Goal: Task Accomplishment & Management: Use online tool/utility

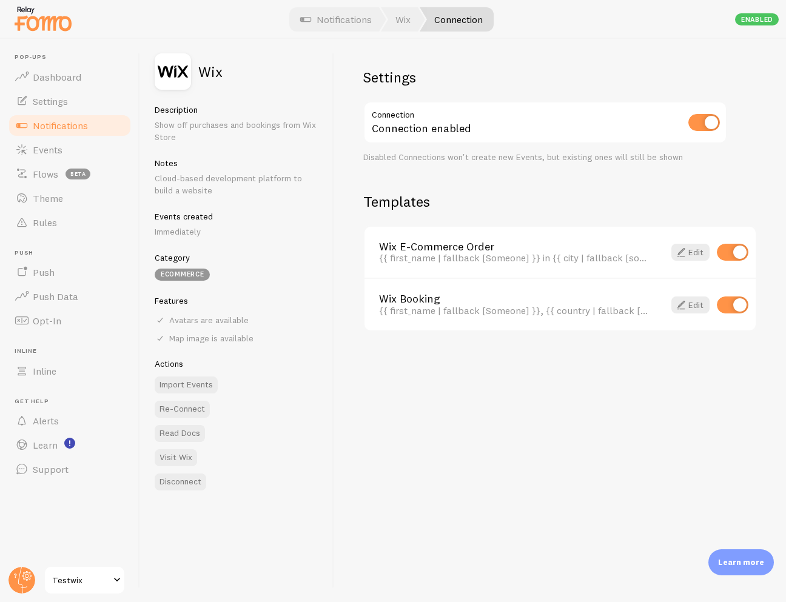
click at [556, 478] on div "Settings Connection Connection enabled Disabled Connections won't create new Ev…" at bounding box center [560, 321] width 452 height 564
click at [197, 390] on button "Import Events" at bounding box center [186, 385] width 63 height 17
click at [193, 411] on button "Re-Connect" at bounding box center [182, 409] width 55 height 17
click at [474, 505] on div "Settings Connection Connection enabled Disabled Connections won't create new Ev…" at bounding box center [560, 321] width 452 height 564
click at [604, 500] on div "Settings Connection Connection enabled Disabled Connections won't create new Ev…" at bounding box center [560, 321] width 452 height 564
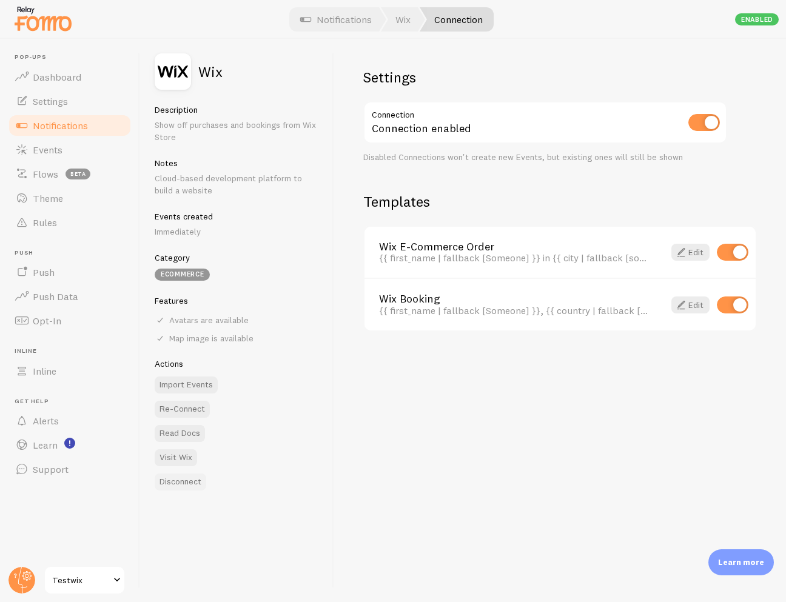
click at [191, 484] on button "Disconnect" at bounding box center [181, 482] width 52 height 17
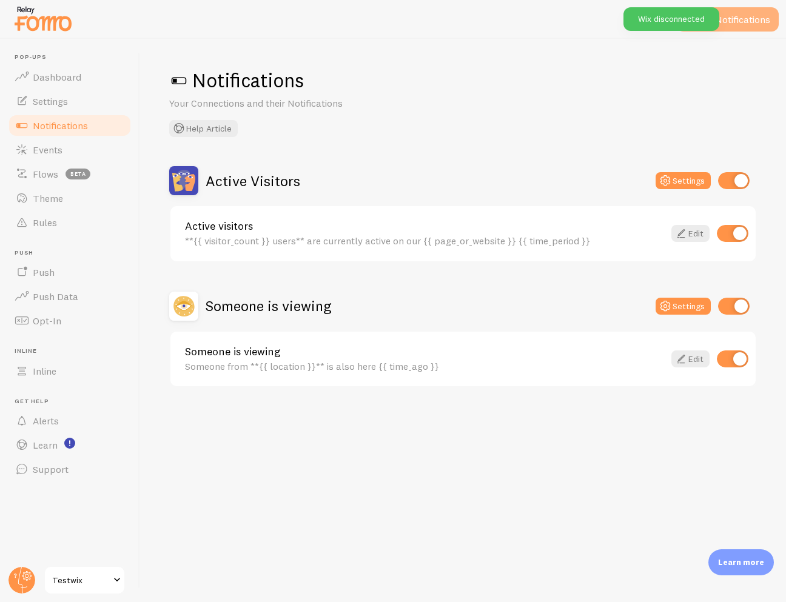
click at [764, 27] on button "Add Notifications" at bounding box center [728, 19] width 103 height 24
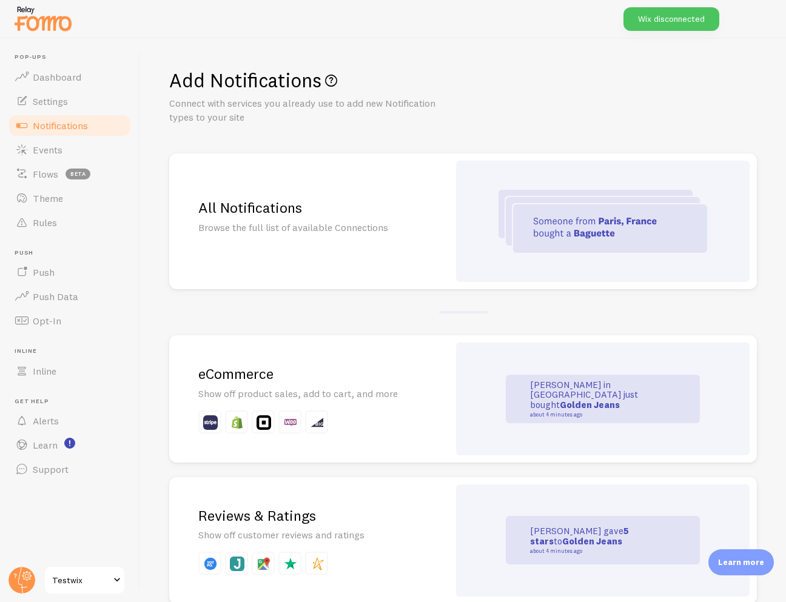
click at [261, 374] on h2 "eCommerce" at bounding box center [308, 374] width 221 height 19
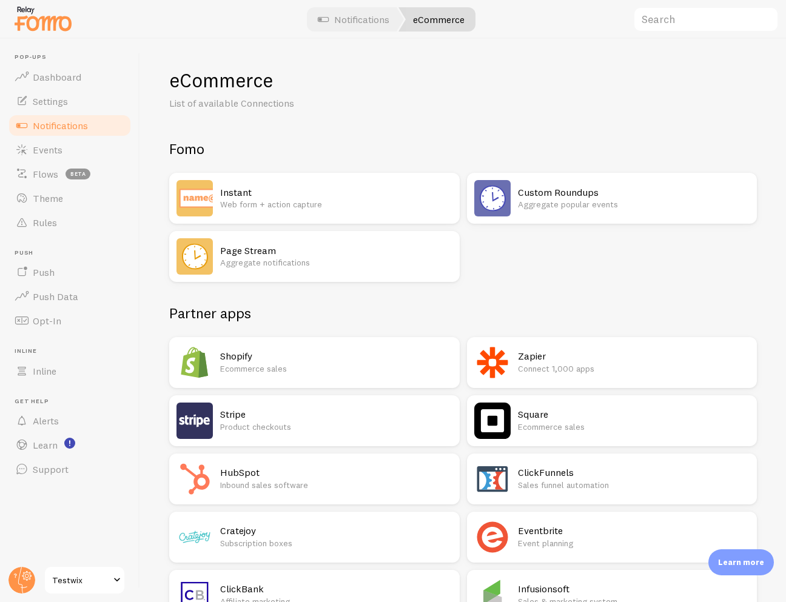
scroll to position [1115, 0]
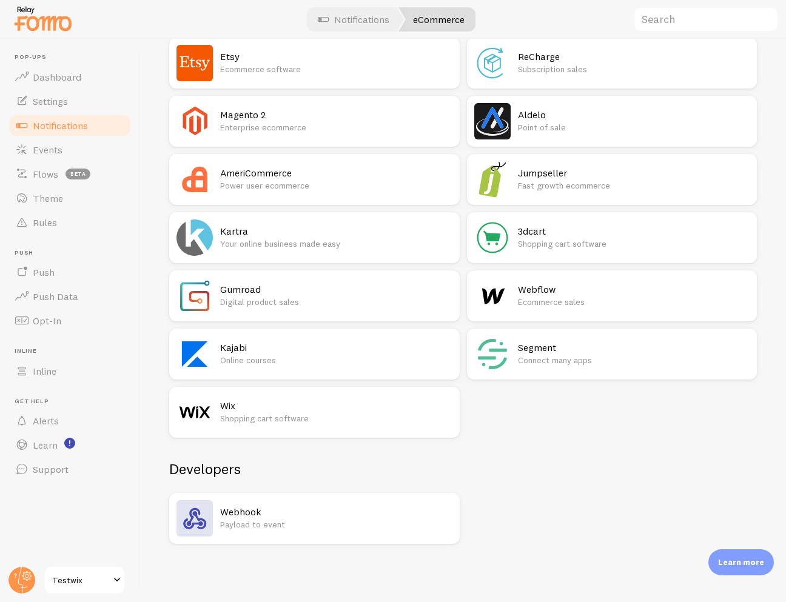
click at [280, 413] on p "Shopping cart software" at bounding box center [336, 419] width 232 height 12
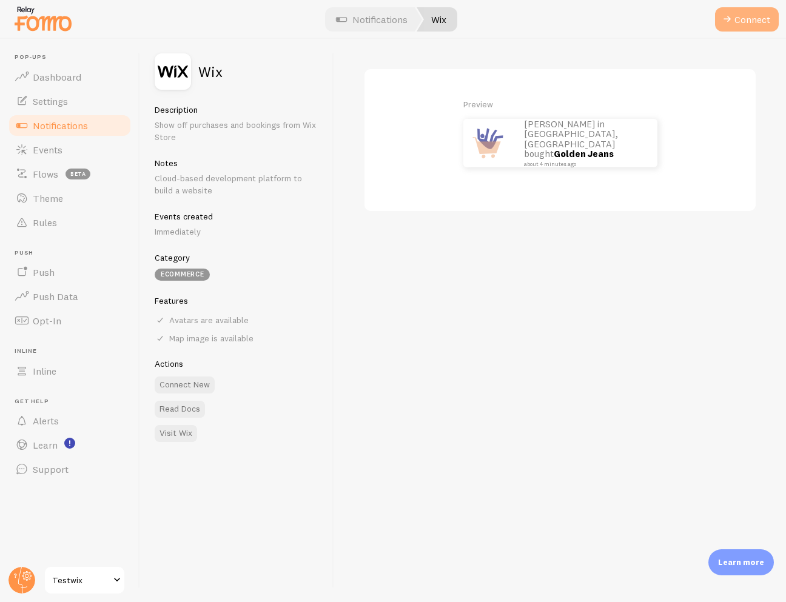
click at [736, 19] on button "Connect" at bounding box center [747, 19] width 64 height 24
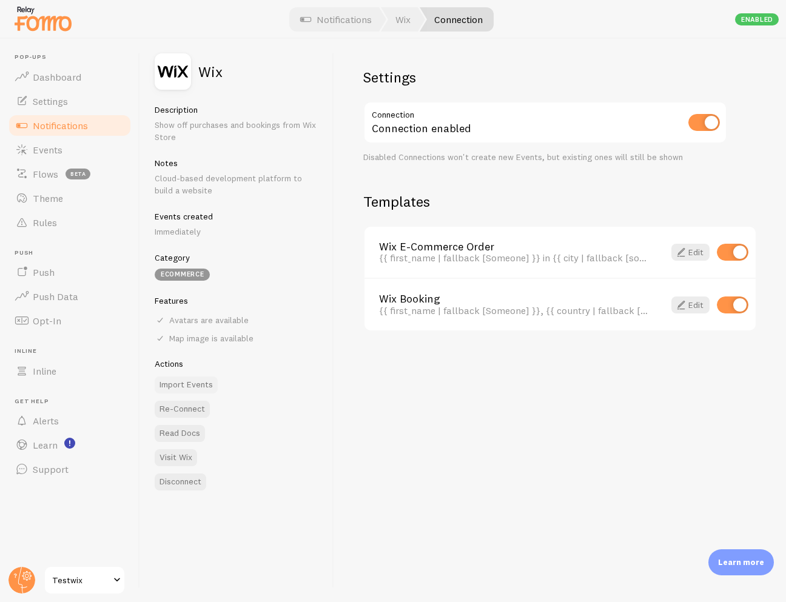
click at [174, 381] on button "Import Events" at bounding box center [186, 385] width 63 height 17
click at [480, 464] on div "Settings Connection Connection enabled Disabled Connections won't create new Ev…" at bounding box center [560, 321] width 452 height 564
